Goal: Transaction & Acquisition: Purchase product/service

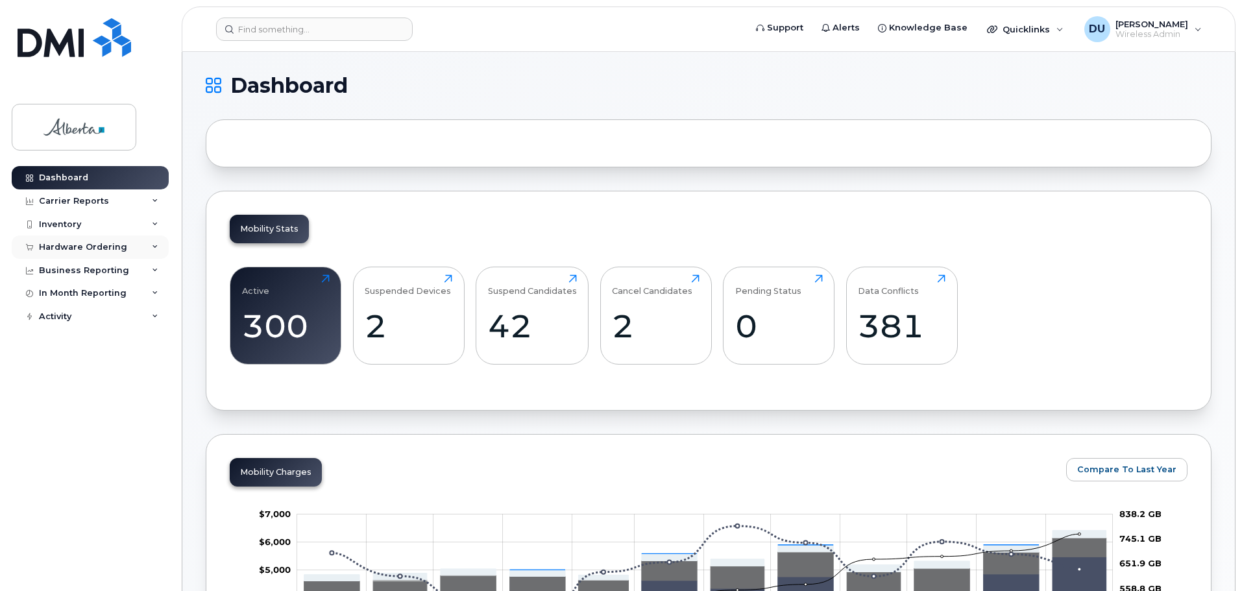
click at [55, 245] on div "Hardware Ordering" at bounding box center [83, 247] width 88 height 10
click at [64, 293] on div "Orders" at bounding box center [61, 296] width 32 height 12
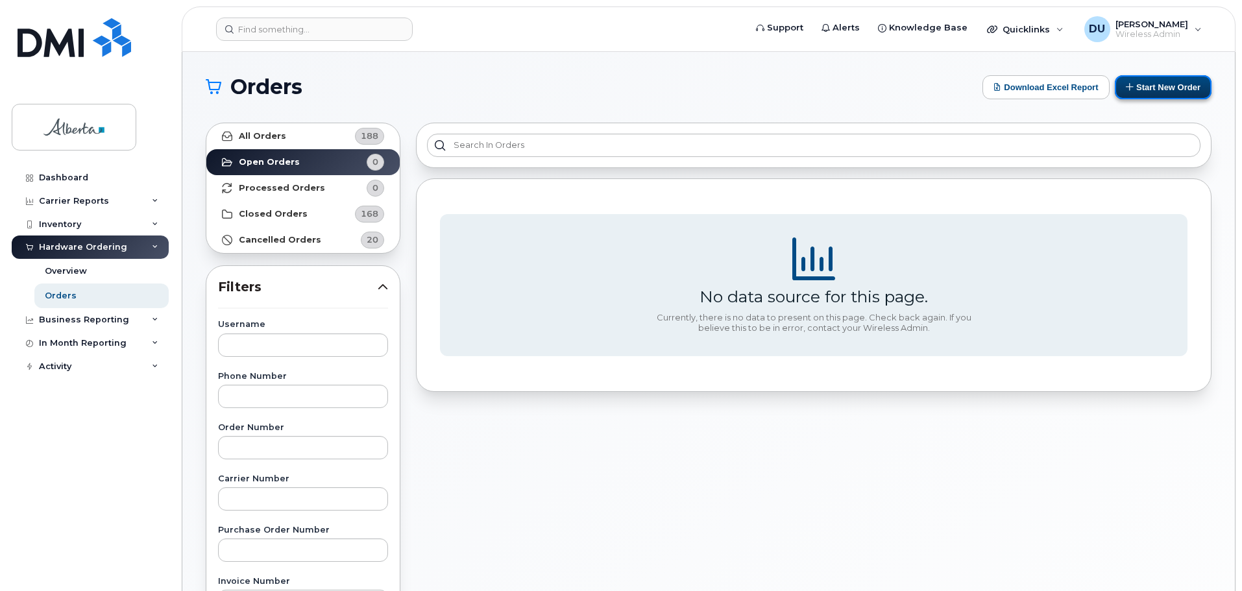
click at [1161, 87] on button "Start New Order" at bounding box center [1163, 87] width 97 height 24
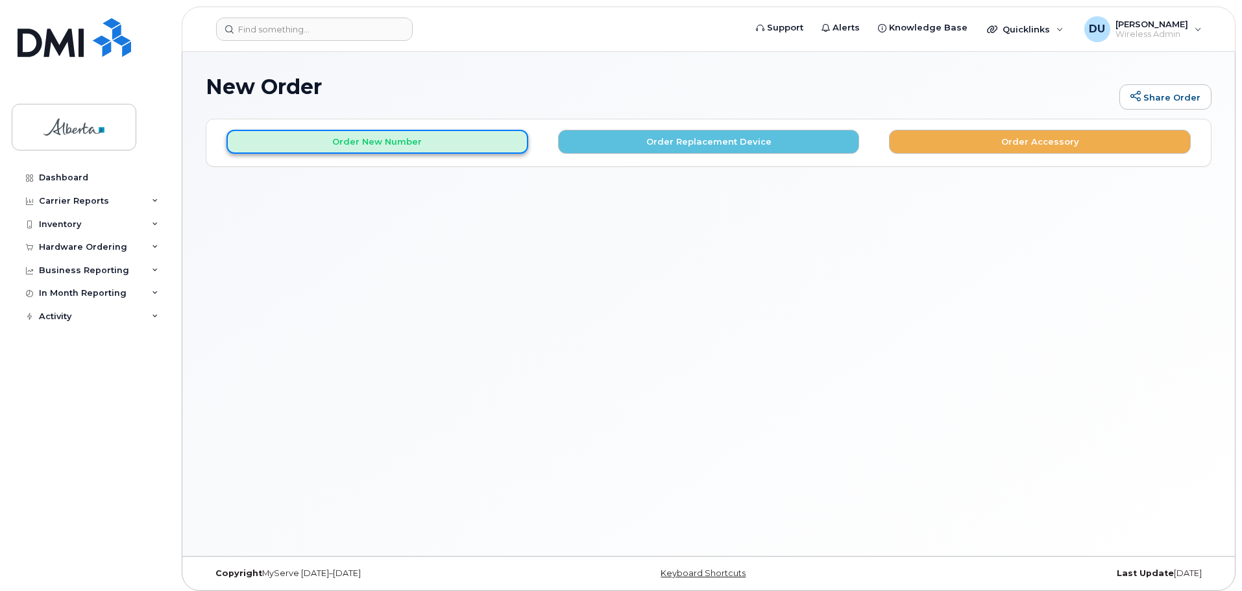
click at [411, 142] on button "Order New Number" at bounding box center [377, 142] width 302 height 24
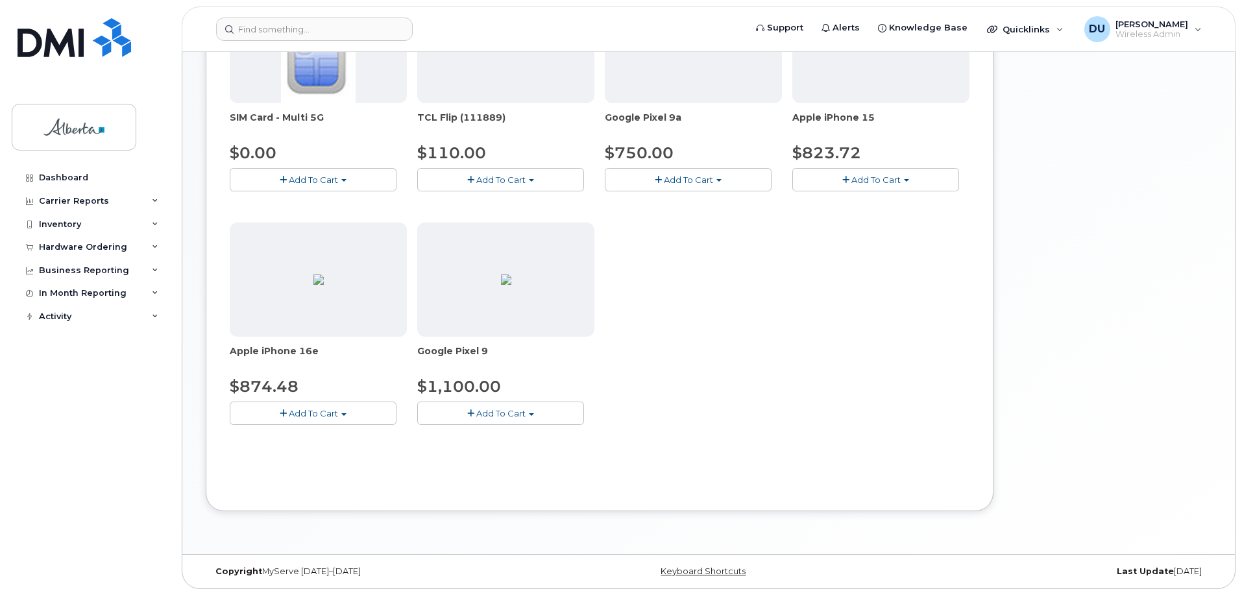
scroll to position [269, 0]
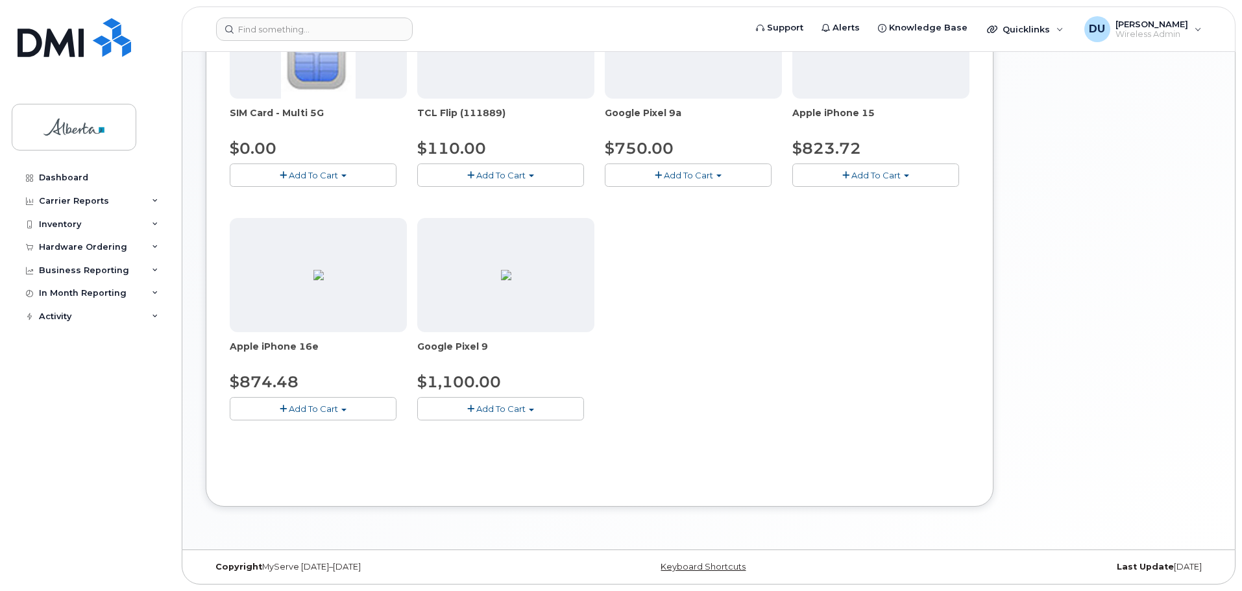
click at [873, 172] on span "Add To Cart" at bounding box center [875, 175] width 49 height 10
click at [862, 211] on link "$823.72 - 30-day activation (128GB model)" at bounding box center [901, 215] width 212 height 16
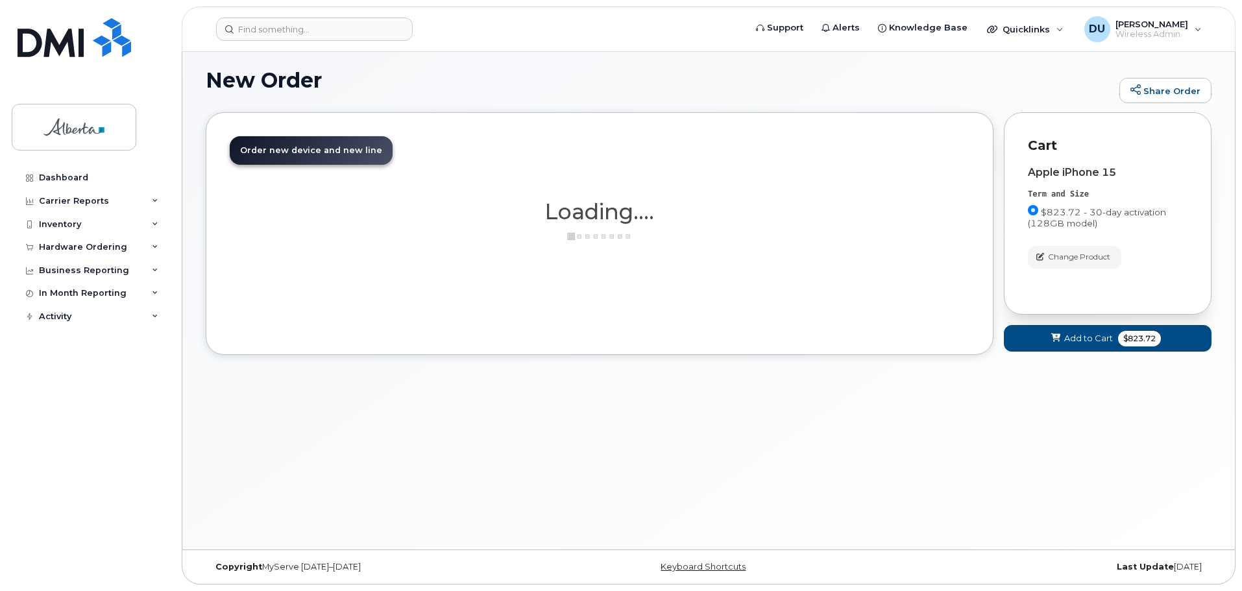
scroll to position [6, 0]
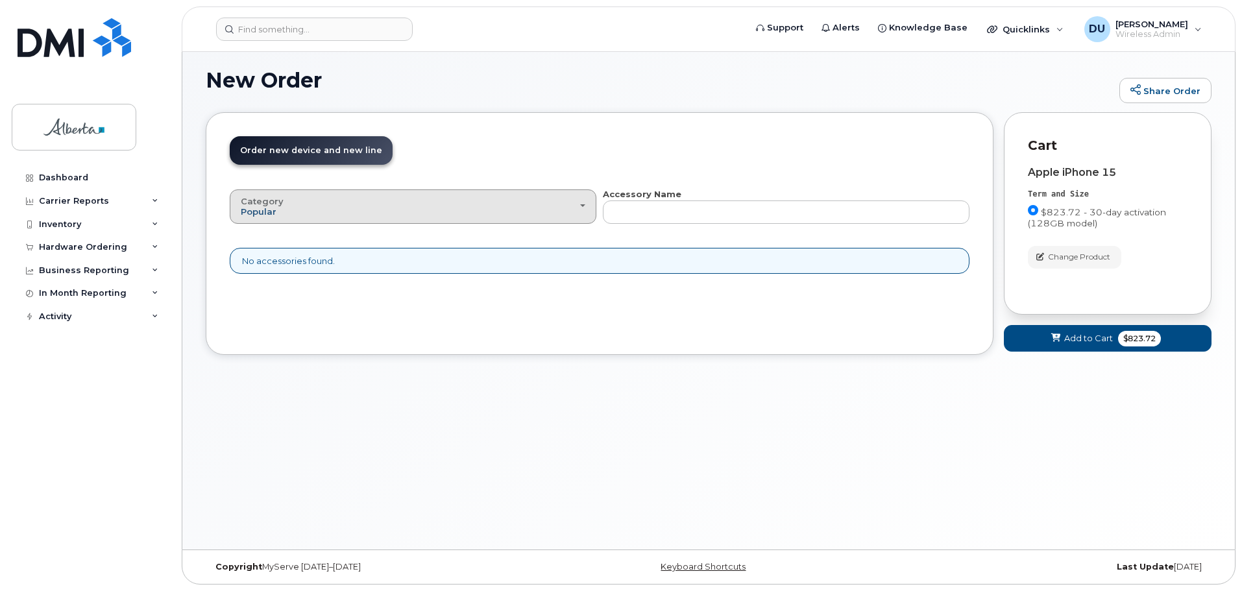
click at [248, 207] on span "Popular" at bounding box center [259, 211] width 36 height 10
click at [254, 232] on label "All" at bounding box center [246, 236] width 27 height 16
click at [0, 0] on input "All" at bounding box center [0, 0] width 0 height 0
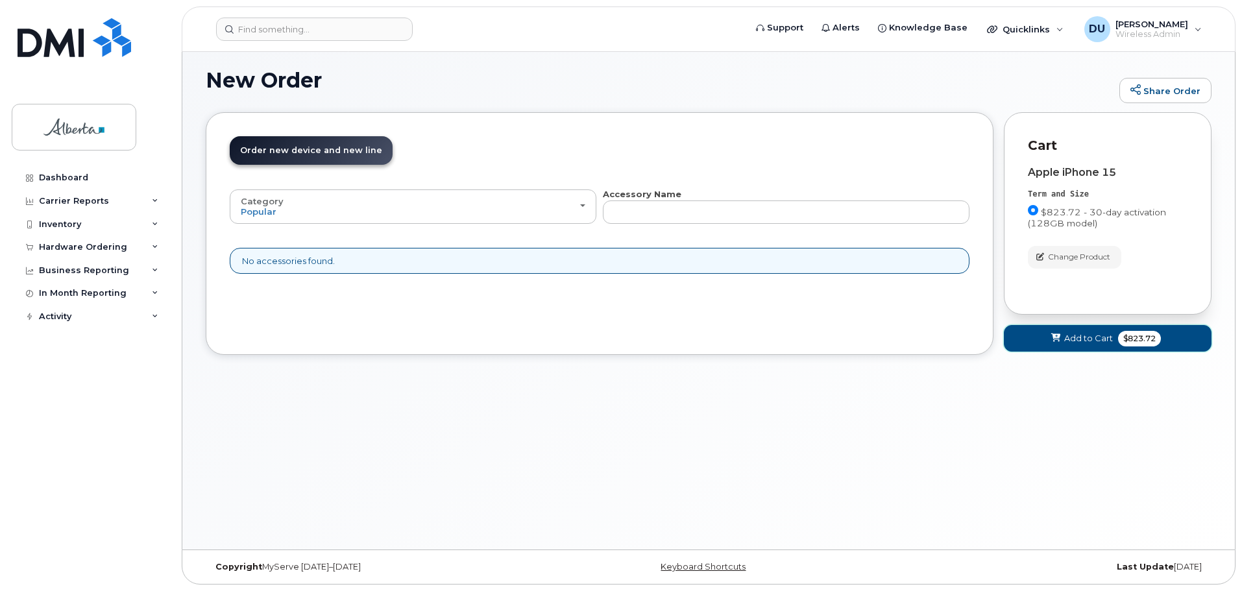
click at [1141, 335] on span "$823.72" at bounding box center [1139, 339] width 43 height 16
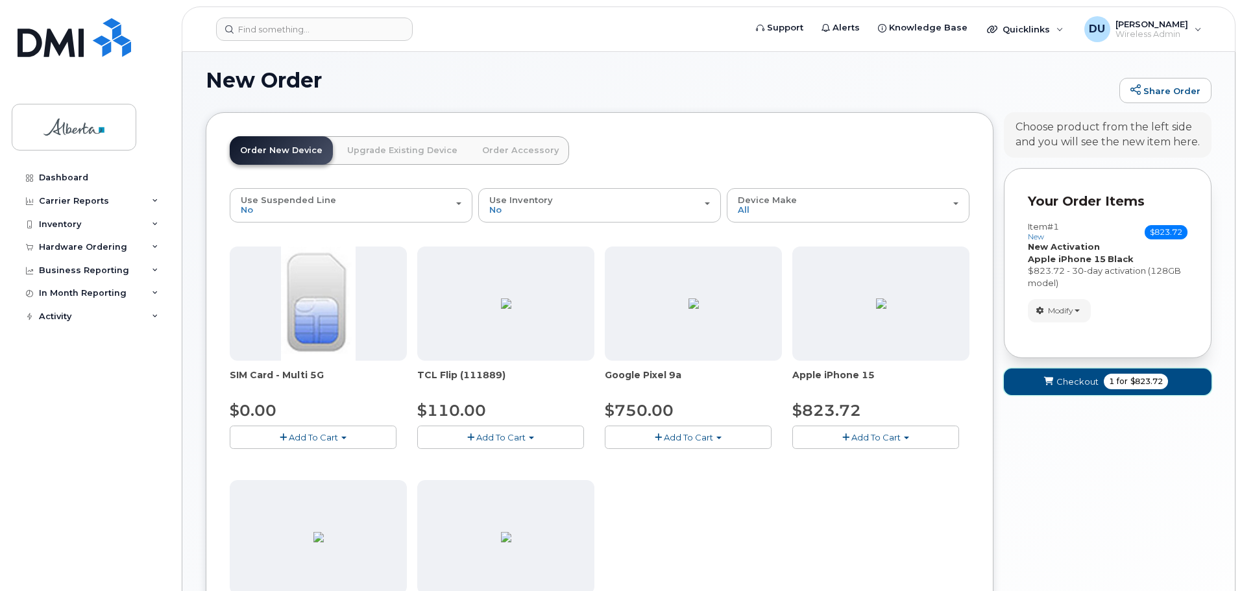
click at [1079, 380] on span "Checkout" at bounding box center [1077, 382] width 42 height 12
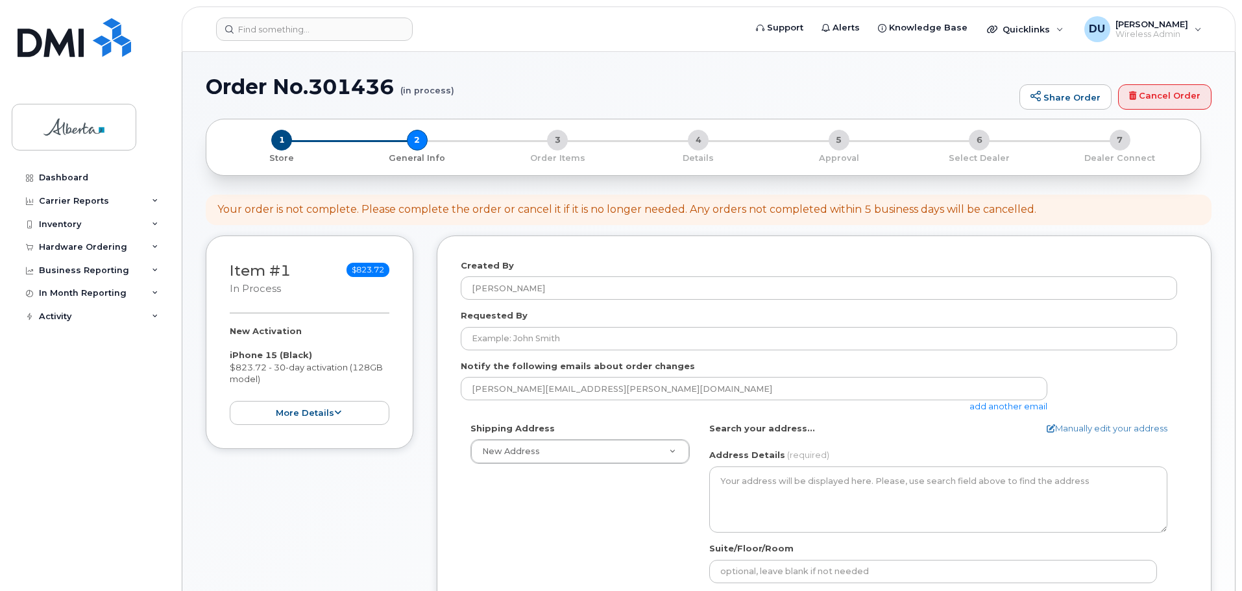
select select
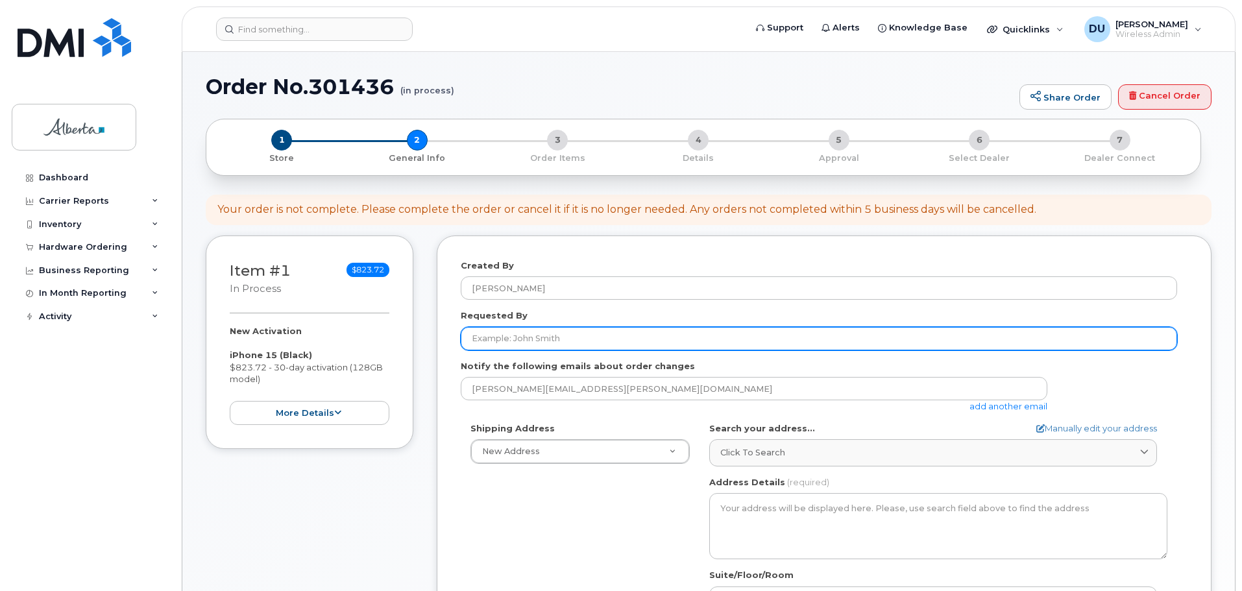
click at [509, 336] on input "Requested By" at bounding box center [819, 338] width 716 height 23
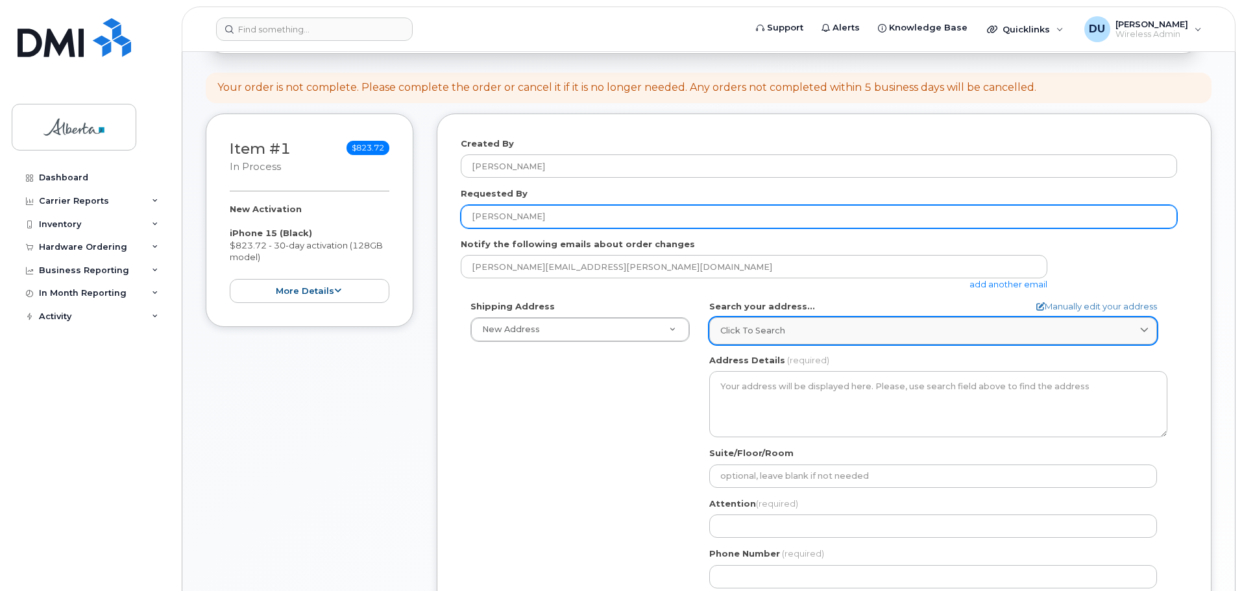
scroll to position [130, 0]
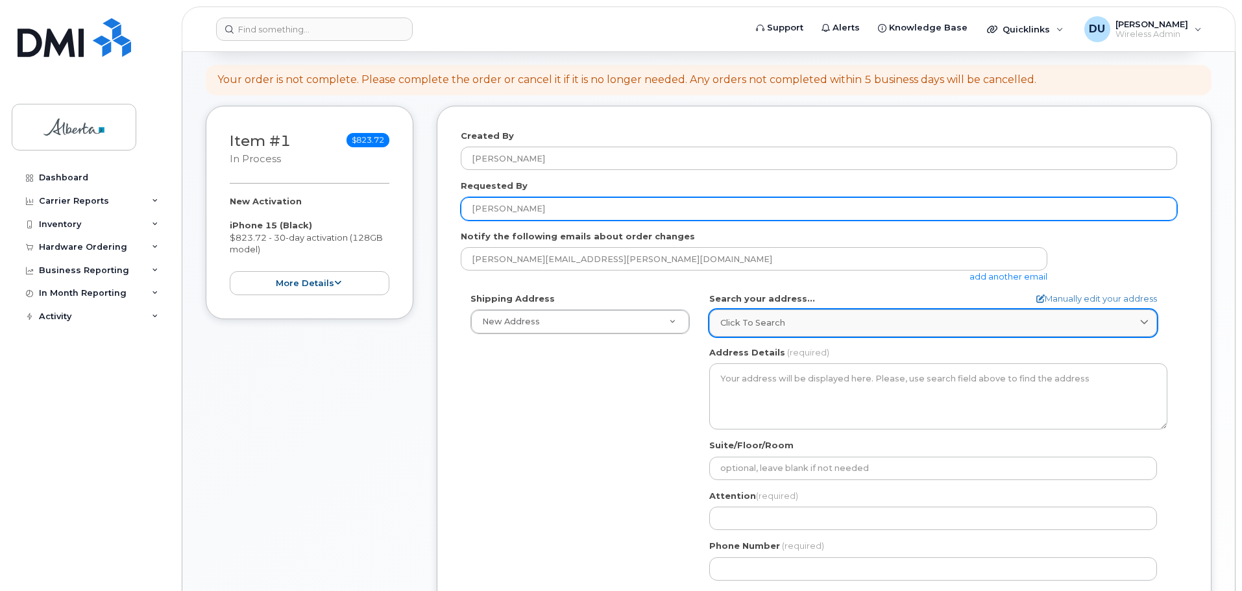
type input "Anna Latchford"
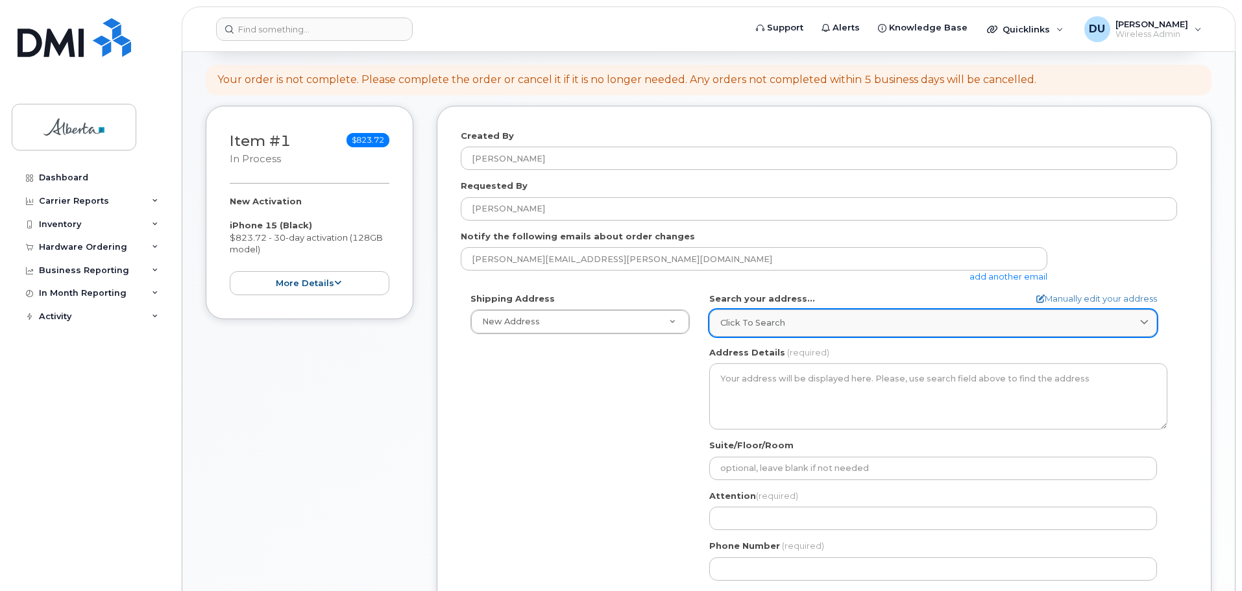
click at [1146, 320] on icon at bounding box center [1144, 323] width 8 height 8
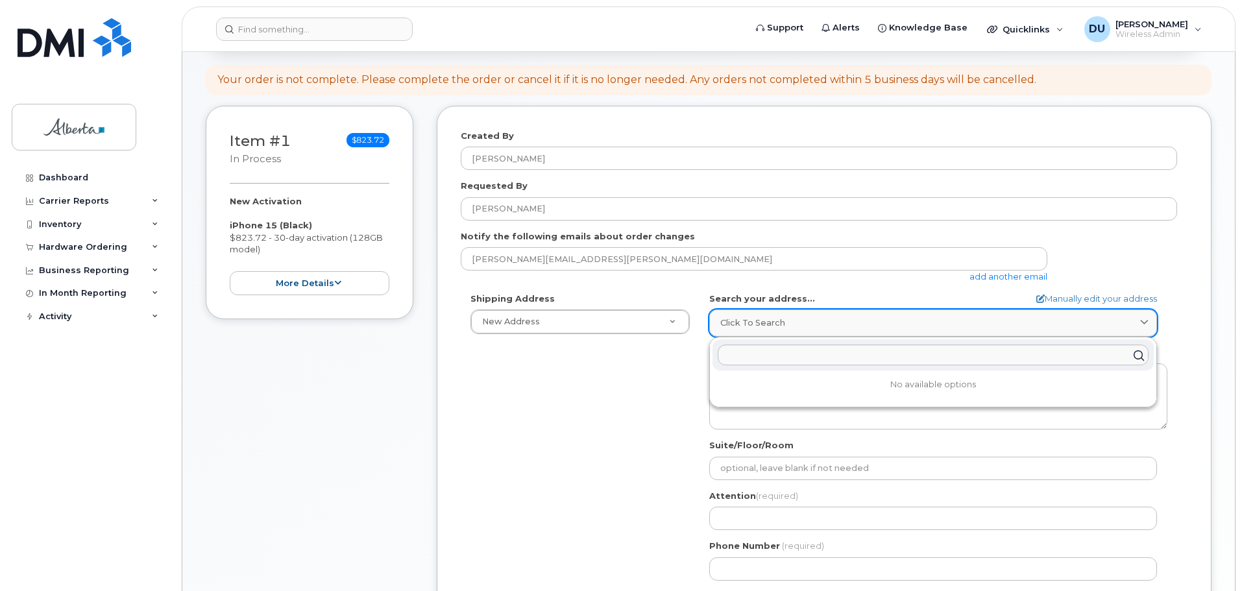
click at [1146, 320] on icon at bounding box center [1144, 323] width 8 height 8
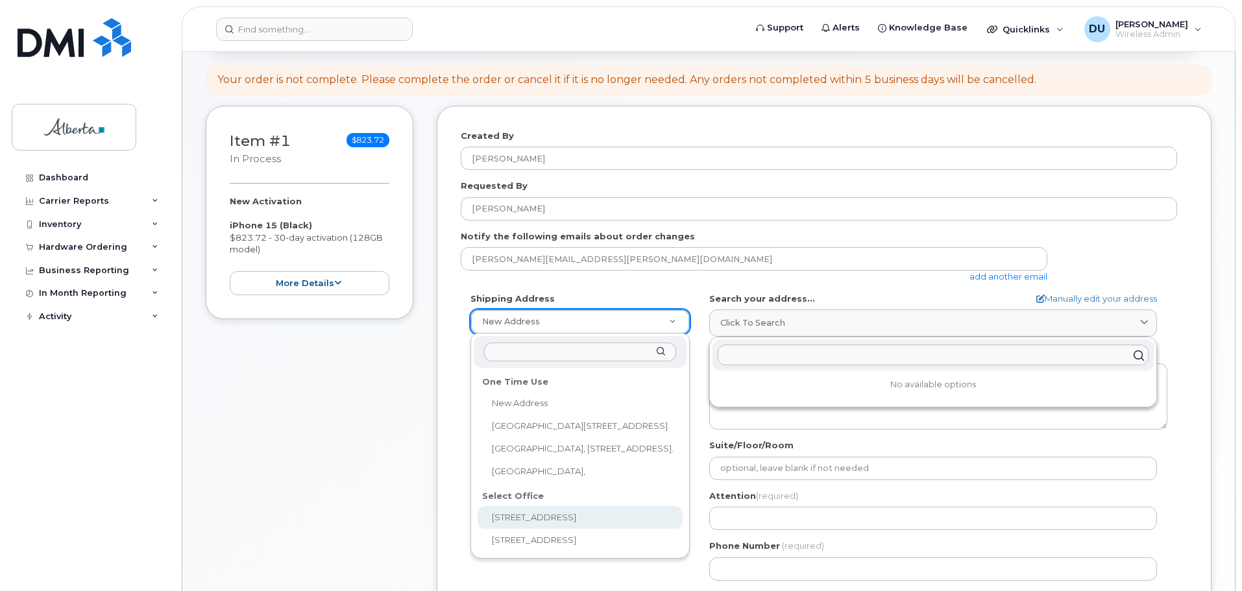
select select
type textarea "10365 97 St NW Edmonton Alberta T5J 3W7"
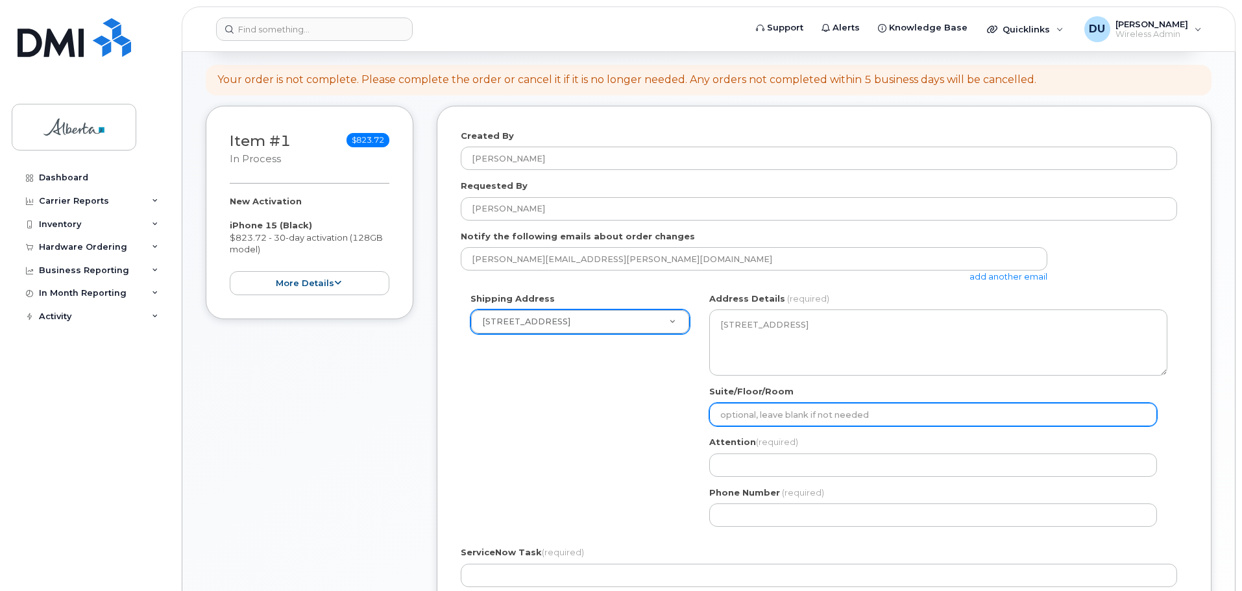
click at [729, 411] on input "Suite/Floor/Room" at bounding box center [933, 414] width 448 height 23
type input "Suite 8124"
select select
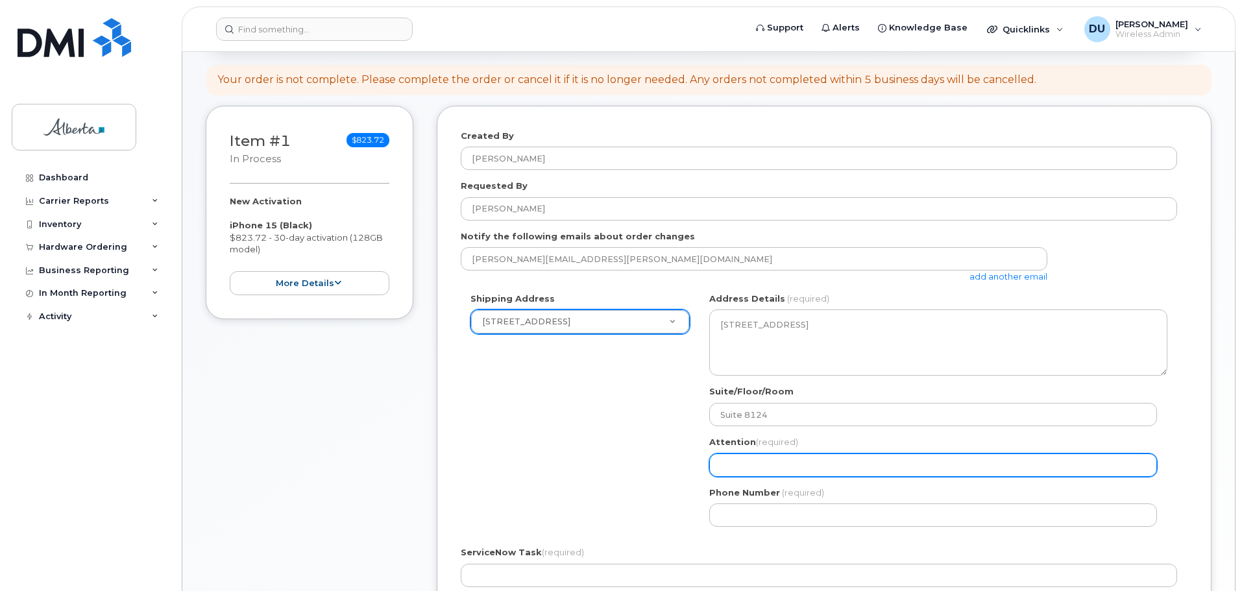
click at [742, 468] on input "Attention (required)" at bounding box center [933, 465] width 448 height 23
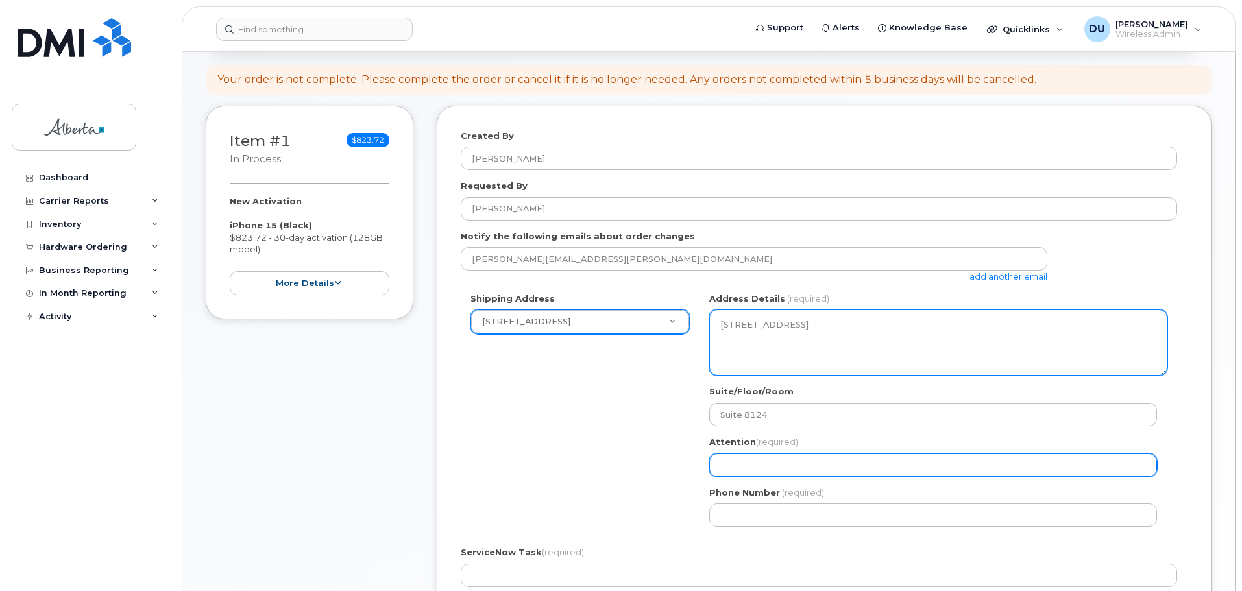
type input "[PERSON_NAME]"
select select
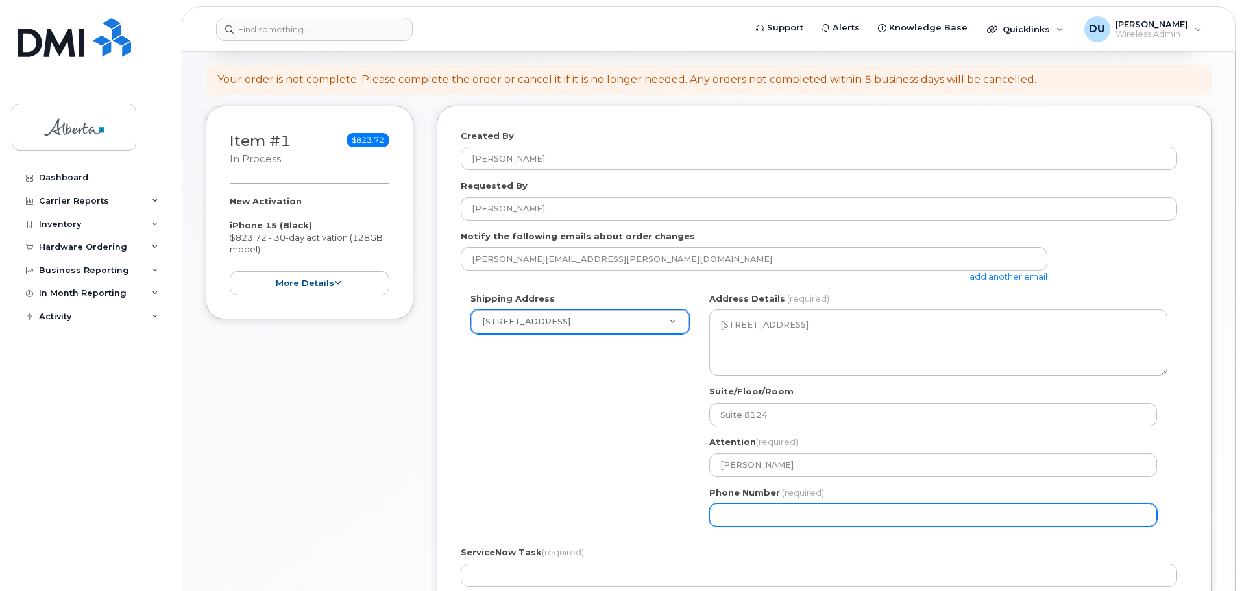
click at [735, 513] on input "Phone Number" at bounding box center [933, 514] width 448 height 23
type input "7802633973"
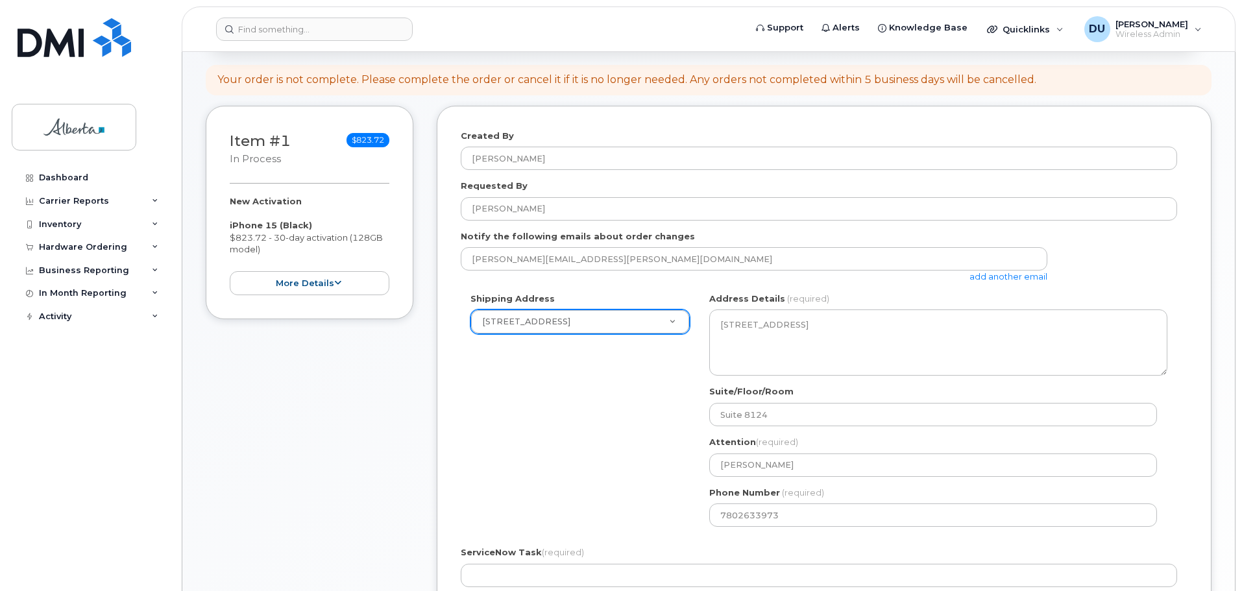
type input "Dorothy.Unruh@just.gov.ab.ca"
type input "John E. Brownlee Building"
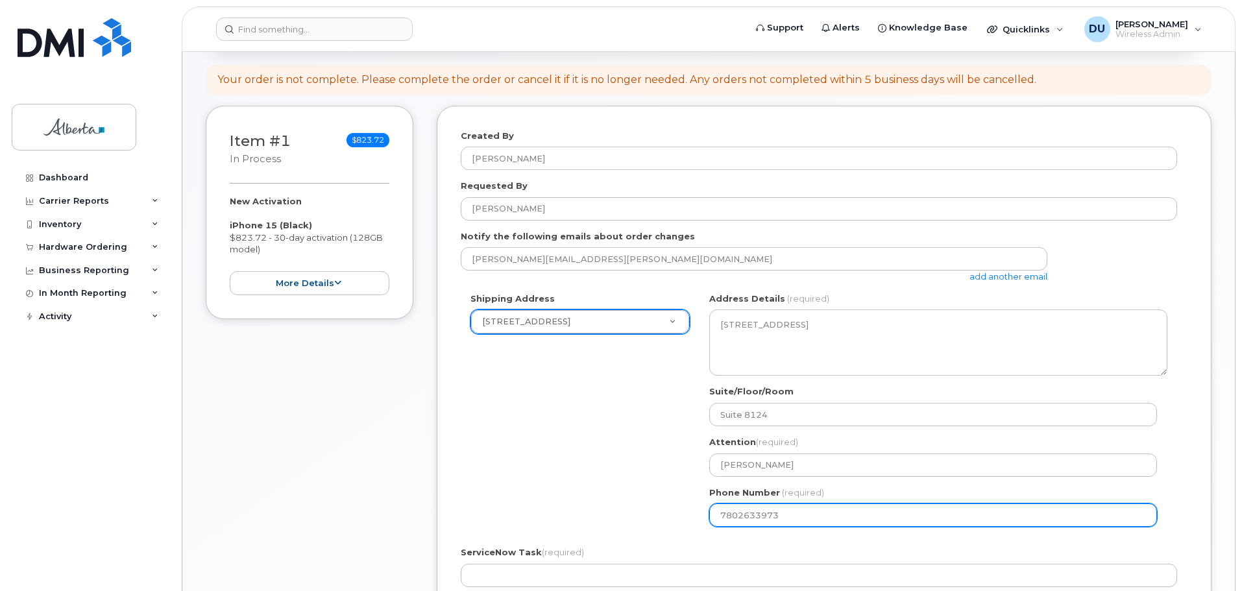
select select
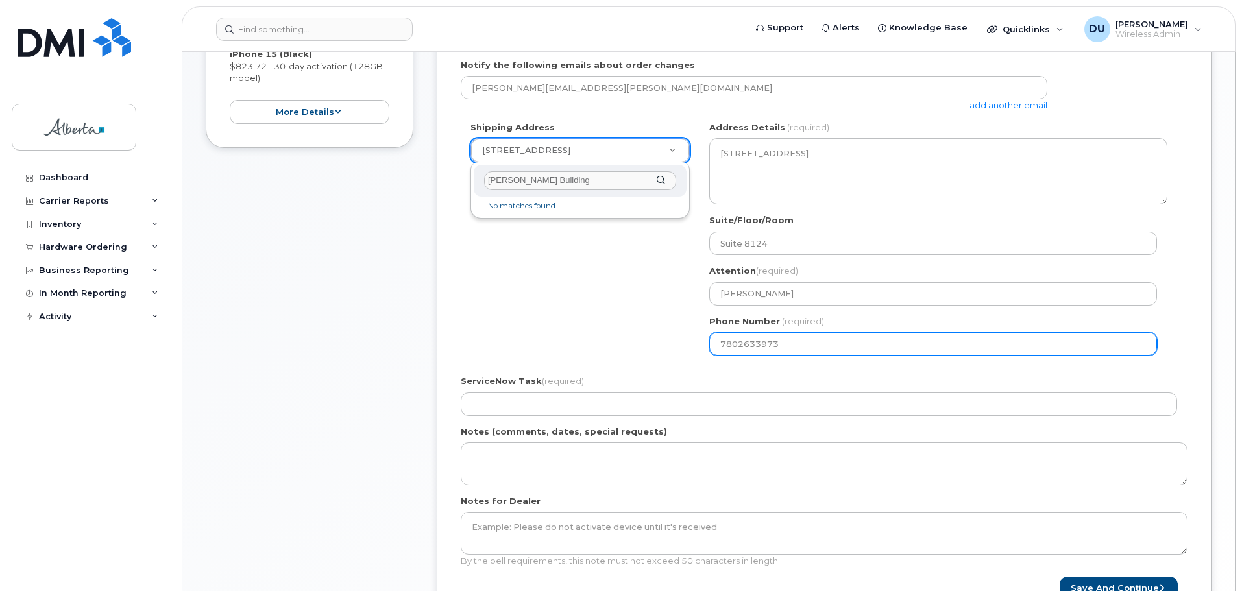
scroll to position [389, 0]
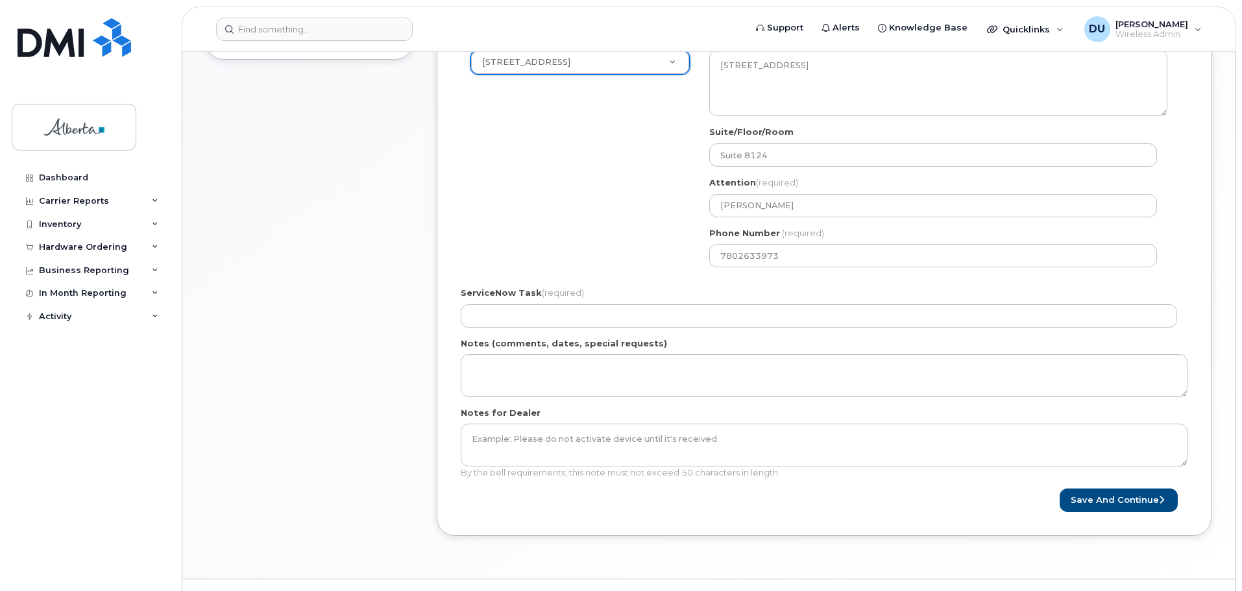
type input "N"
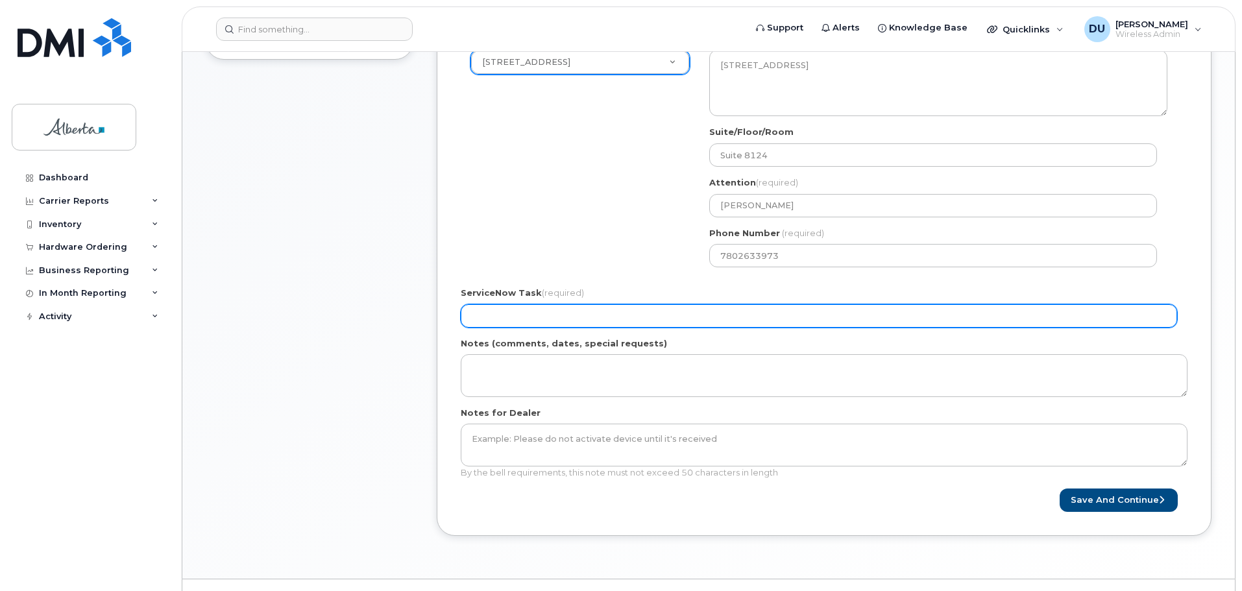
click at [485, 315] on input "ServiceNow Task (required)" at bounding box center [819, 315] width 716 height 23
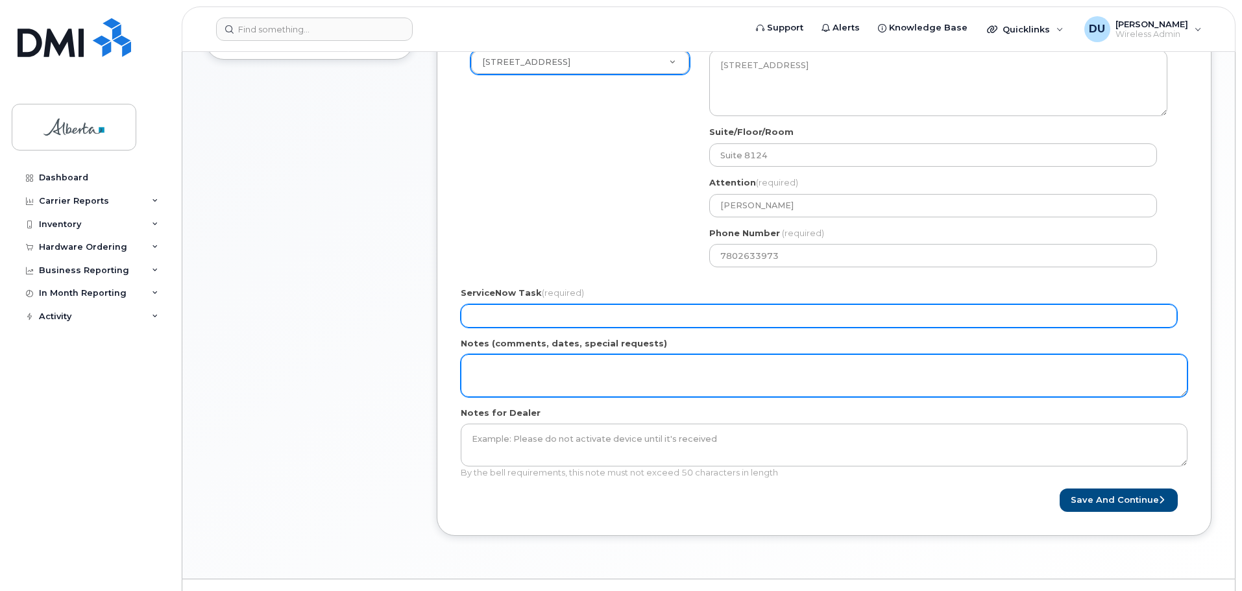
type input "N/A"
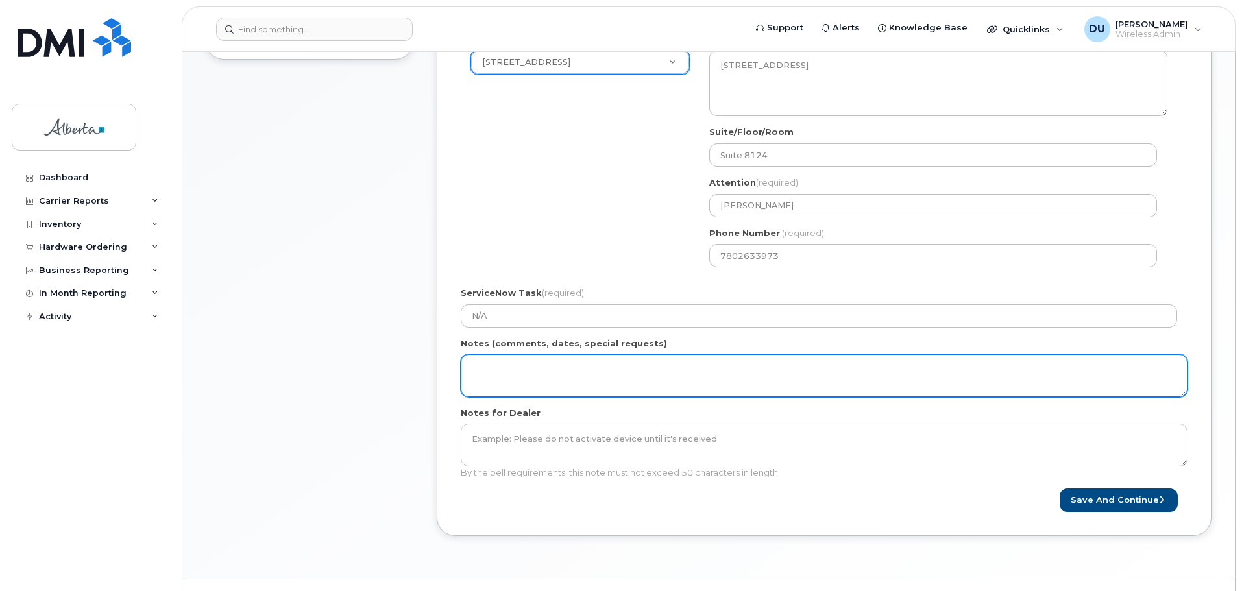
click at [498, 365] on textarea "Notes (comments, dates, special requests)" at bounding box center [824, 375] width 727 height 43
drag, startPoint x: 498, startPoint y: 365, endPoint x: 489, endPoint y: 369, distance: 10.2
click at [489, 369] on textarea "Notes (comments, dates, special requests)" at bounding box center [824, 375] width 727 height 43
click at [493, 369] on textarea "Notes (comments, dates, special requests)" at bounding box center [824, 375] width 727 height 43
paste textarea "Courts BAN please, ensure no GoA Provisioning, must have physical SIM card"
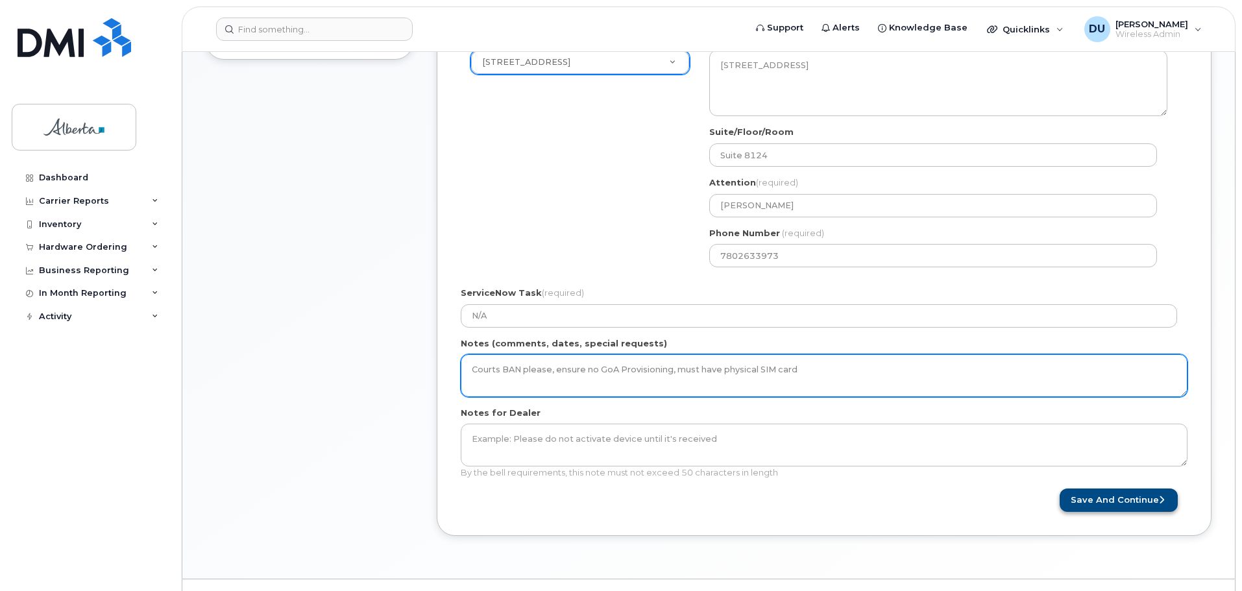
type textarea "Courts BAN please, ensure no GoA Provisioning, must have physical SIM card"
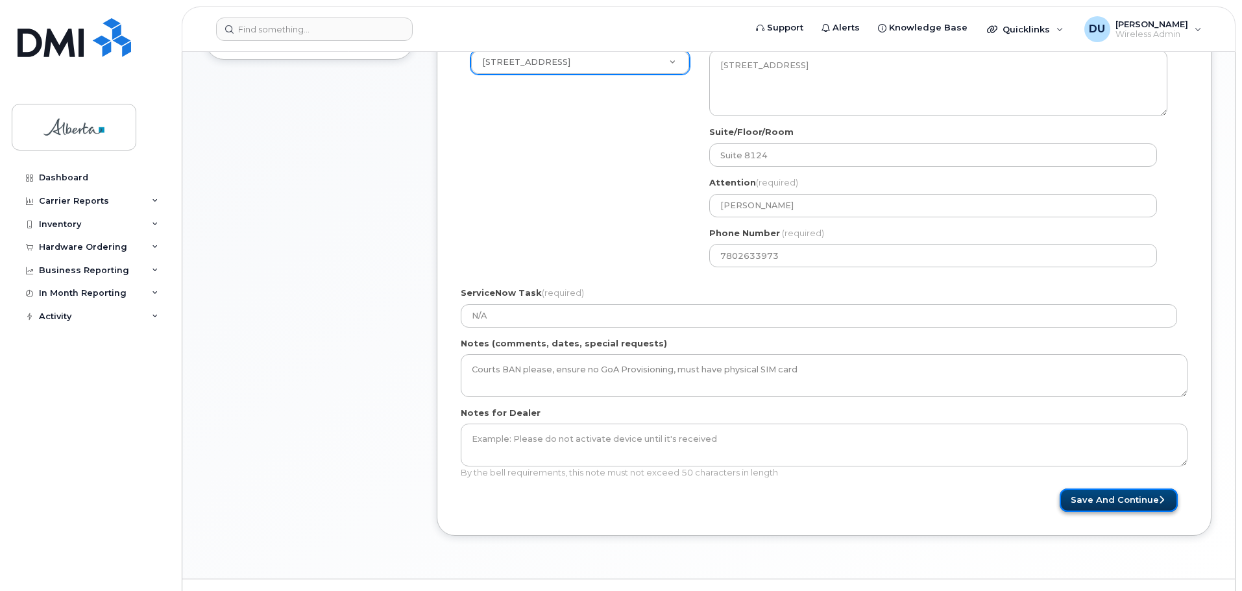
click at [1101, 501] on button "Save and Continue" at bounding box center [1119, 501] width 118 height 24
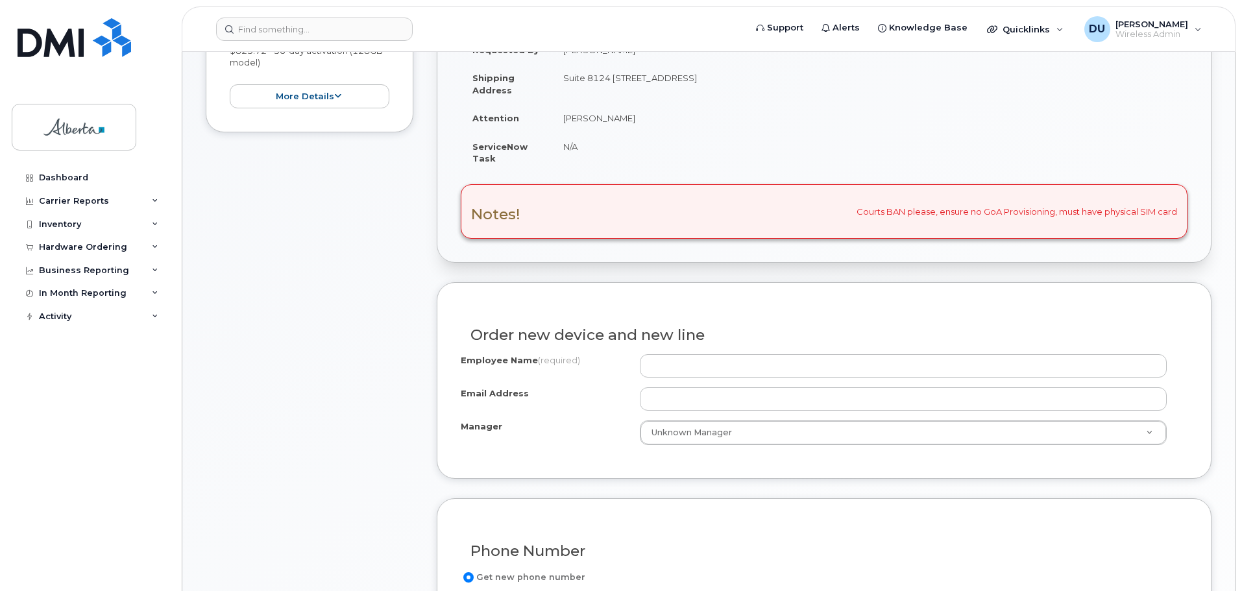
scroll to position [324, 0]
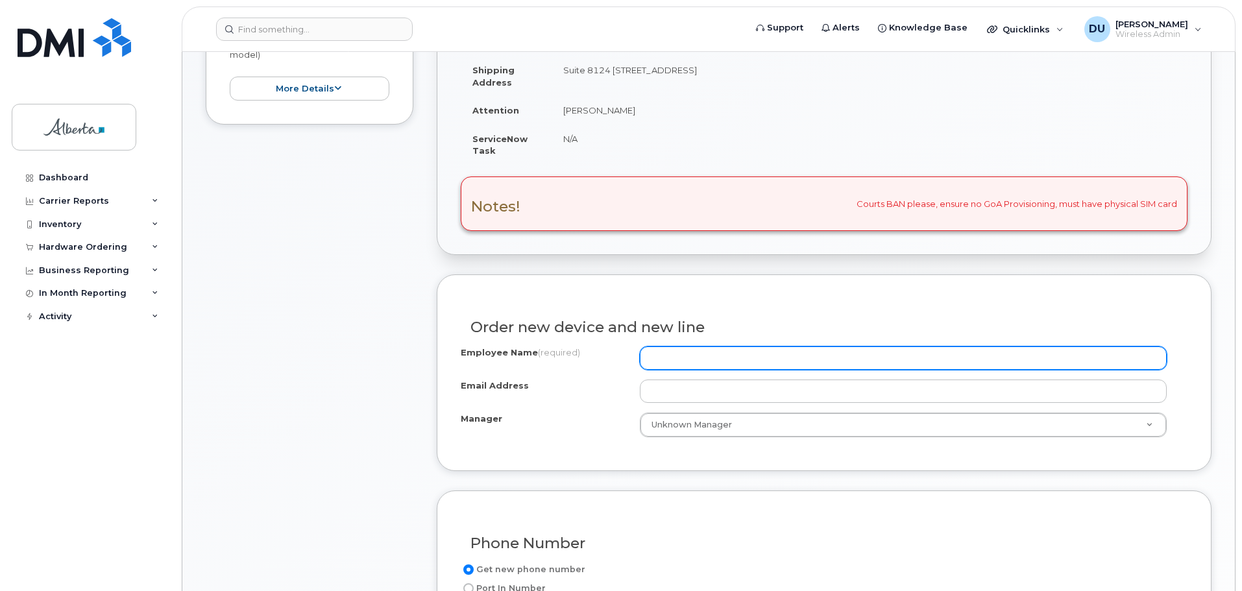
click at [664, 356] on input "Employee Name (required)" at bounding box center [903, 357] width 527 height 23
